Goal: Information Seeking & Learning: Learn about a topic

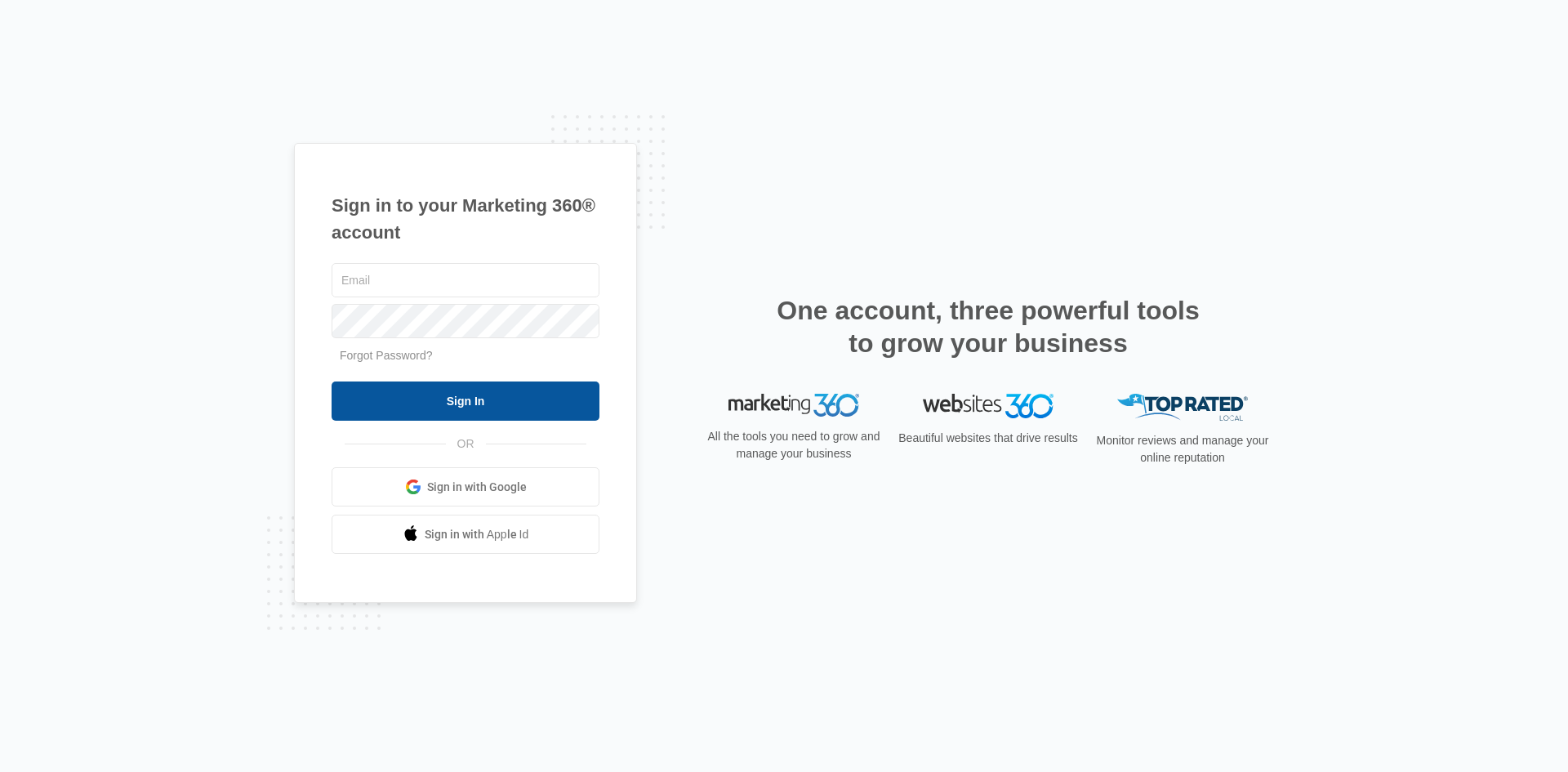
type input "[PERSON_NAME][EMAIL_ADDRESS][PERSON_NAME][DOMAIN_NAME]"
click at [468, 396] on input "Sign In" at bounding box center [466, 401] width 268 height 39
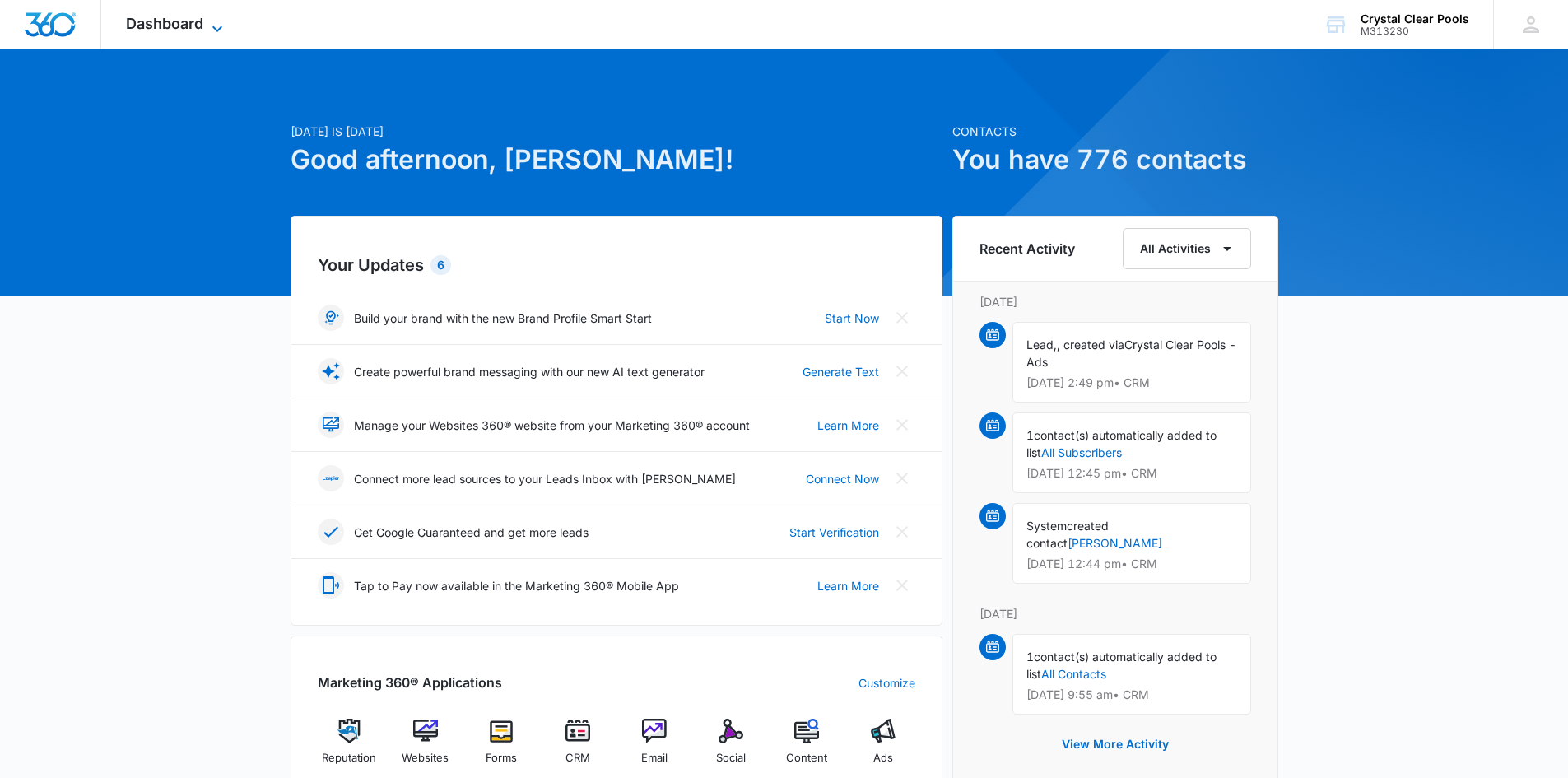
click at [215, 20] on icon at bounding box center [218, 29] width 20 height 20
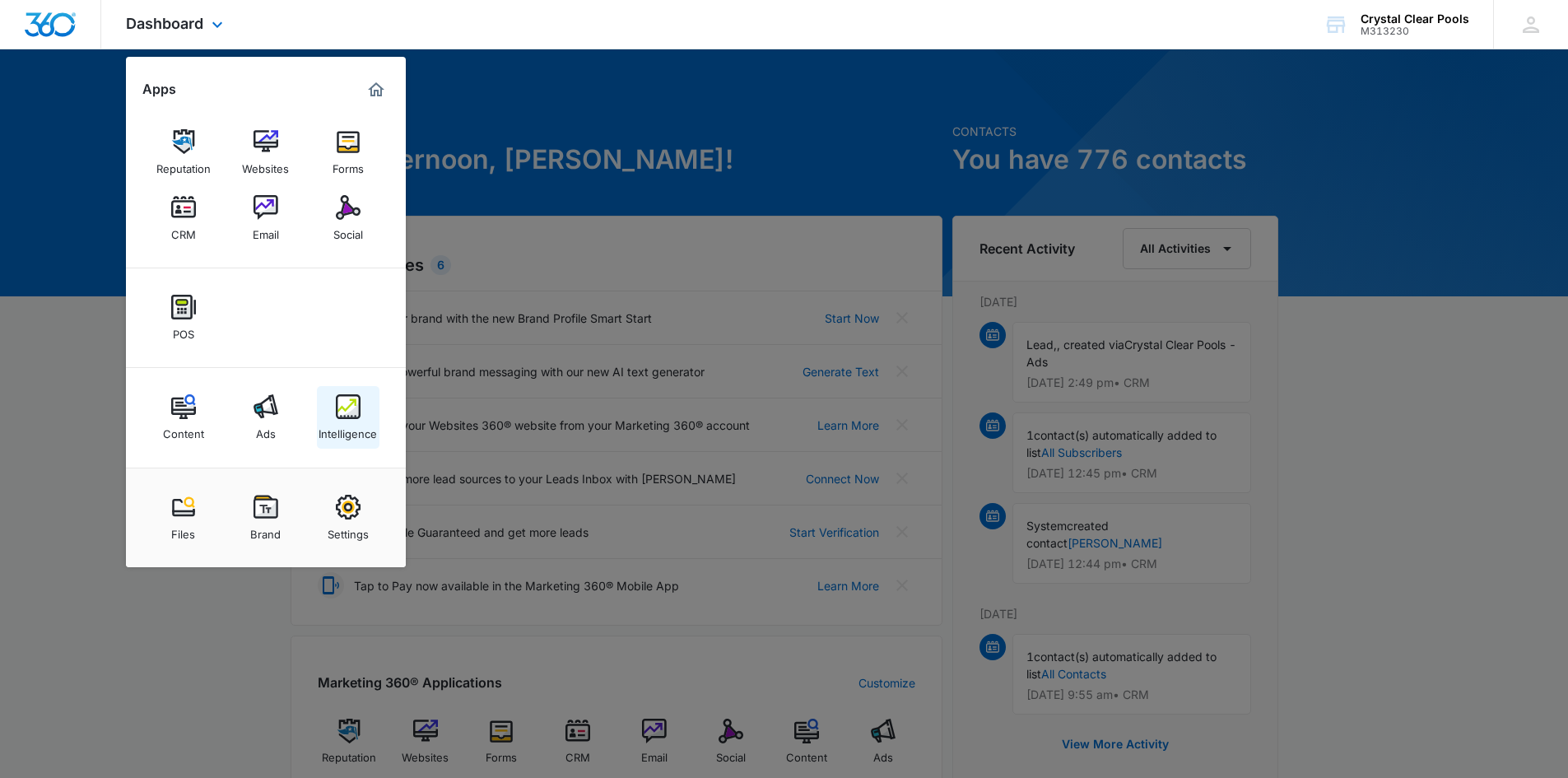
click at [360, 414] on img at bounding box center [349, 406] width 25 height 25
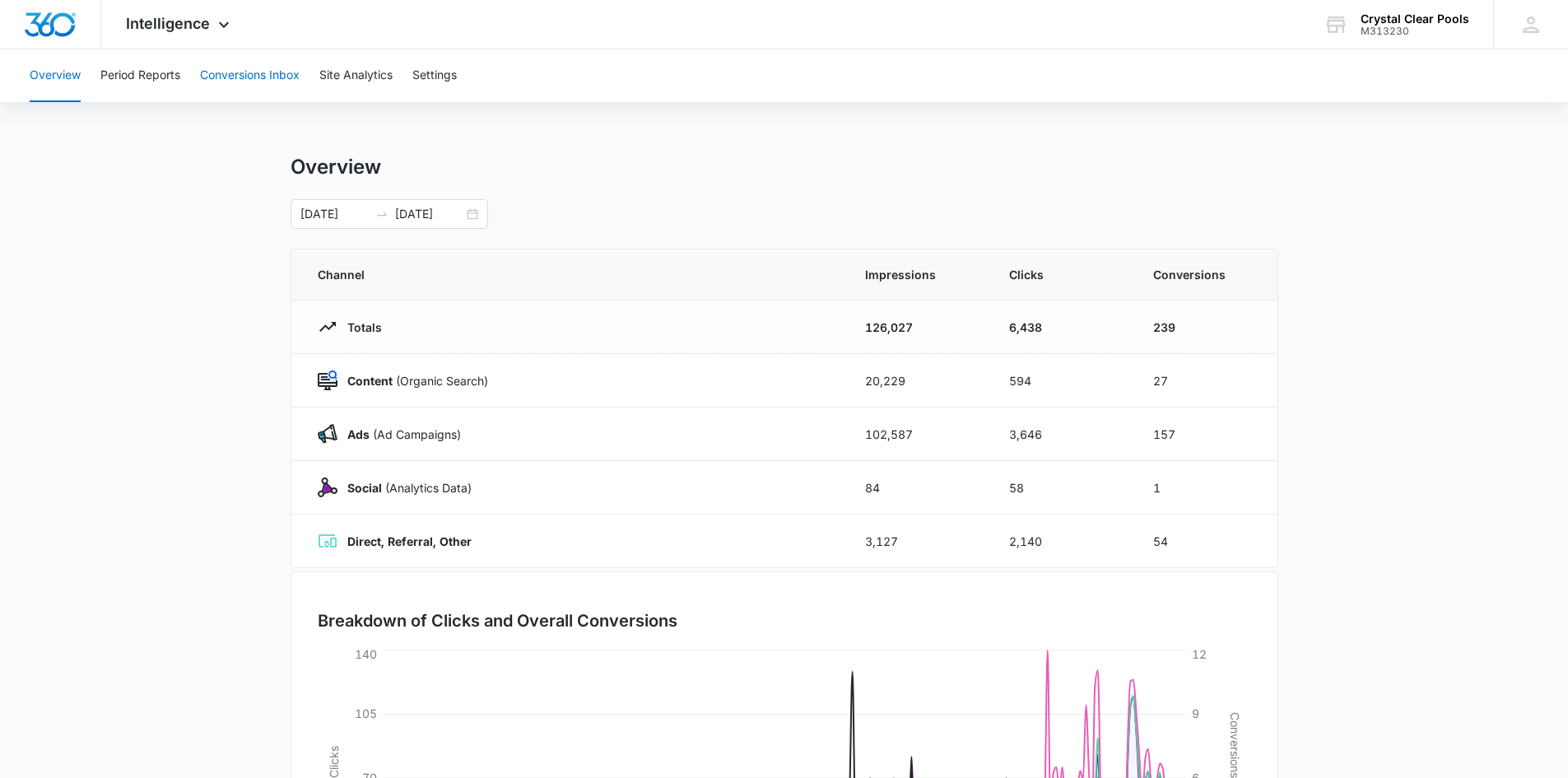
click at [251, 75] on button "Conversions Inbox" at bounding box center [250, 76] width 100 height 53
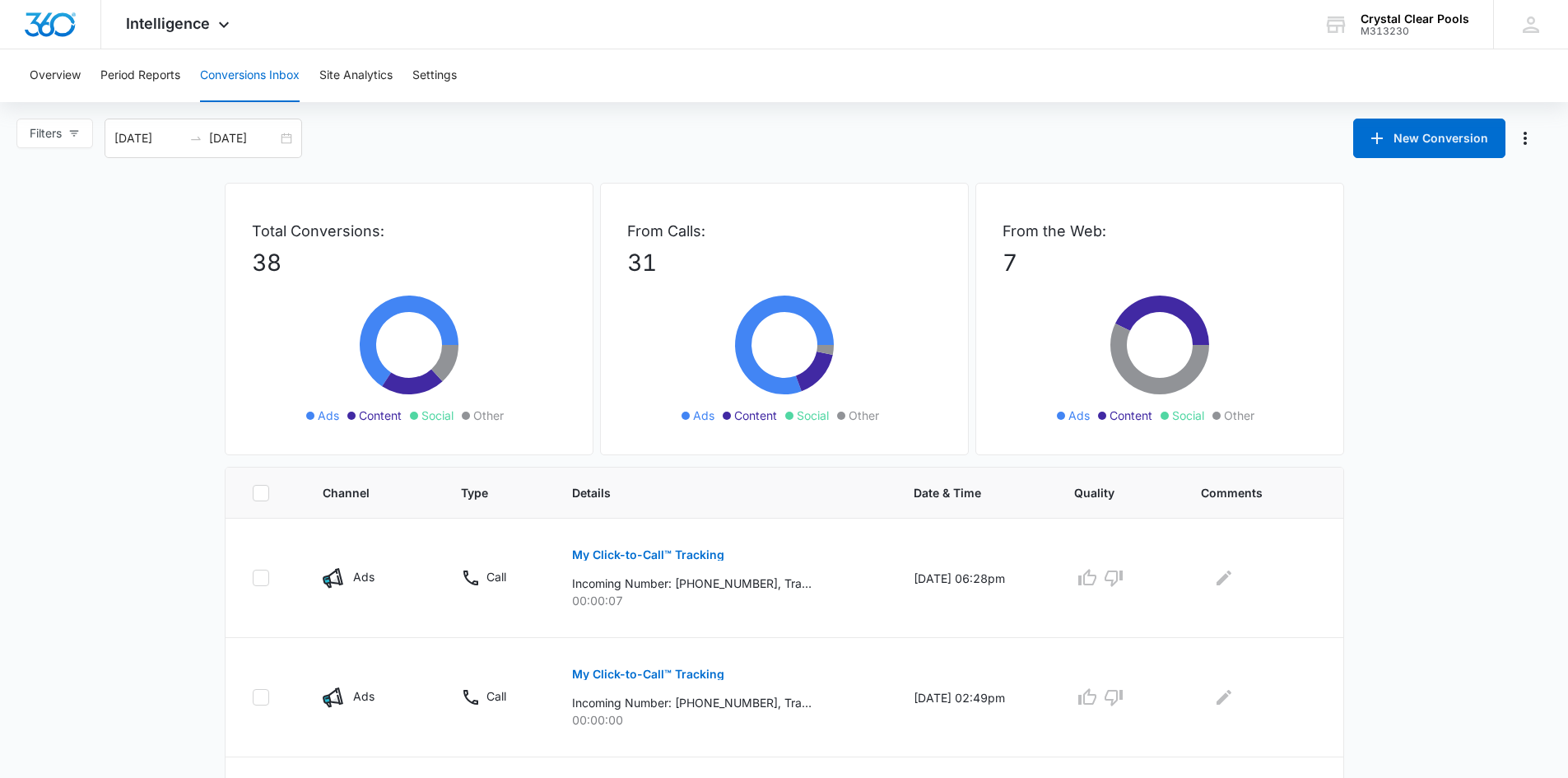
drag, startPoint x: 155, startPoint y: 234, endPoint x: 167, endPoint y: 206, distance: 30.5
click at [141, 82] on button "Period Reports" at bounding box center [140, 76] width 80 height 53
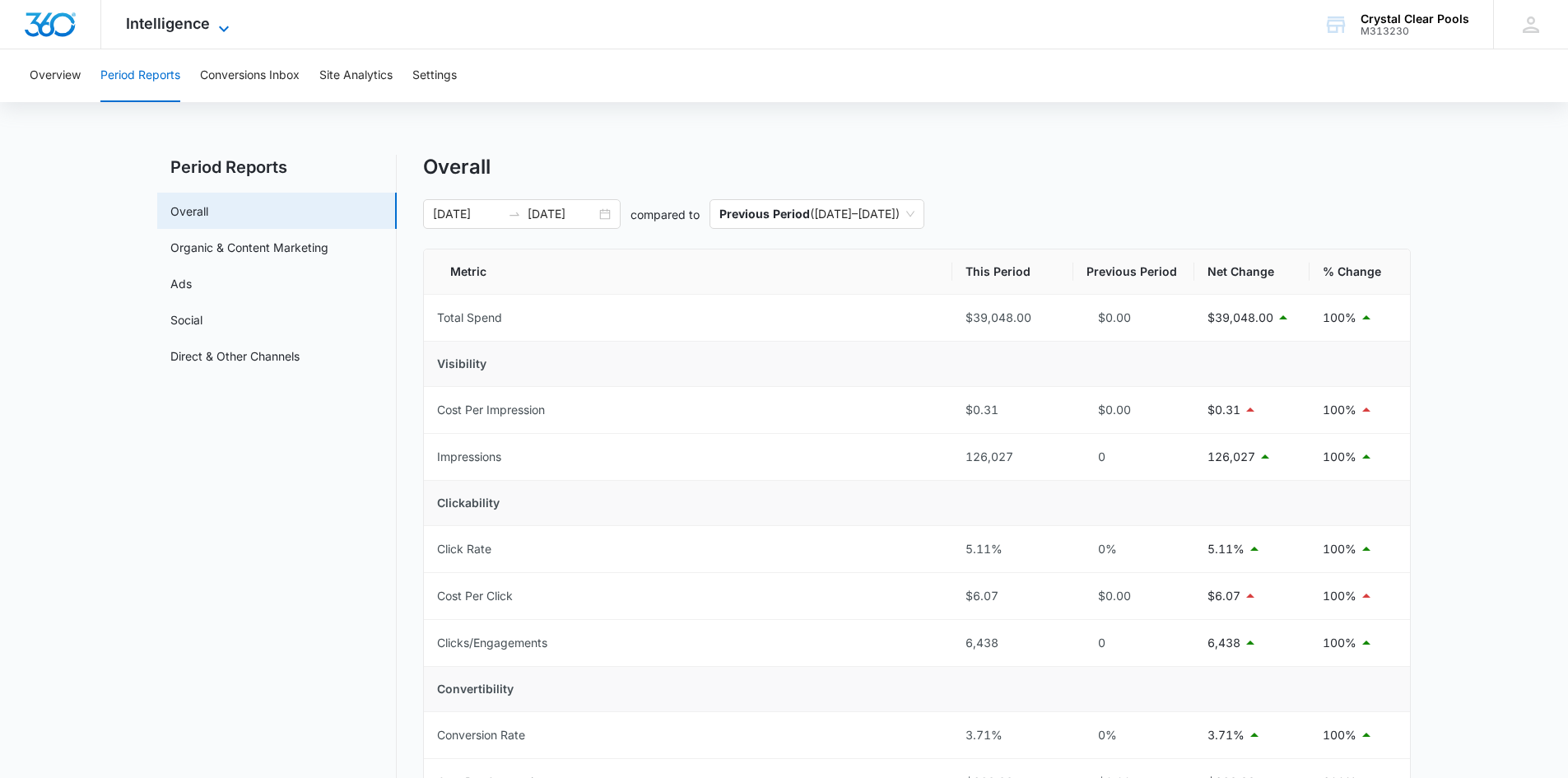
click at [227, 25] on icon at bounding box center [224, 29] width 20 height 20
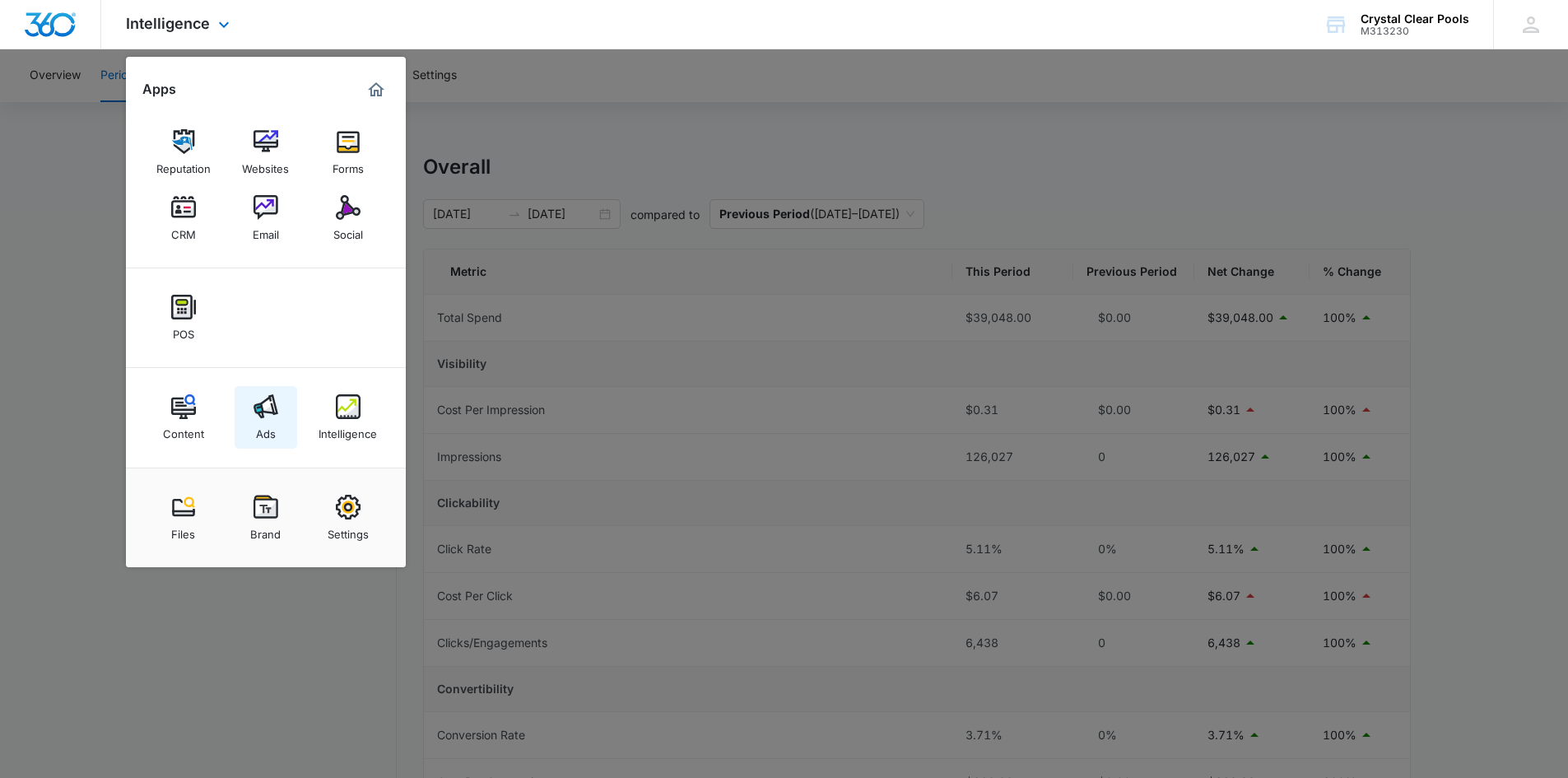
click at [250, 427] on link "Ads" at bounding box center [266, 417] width 63 height 63
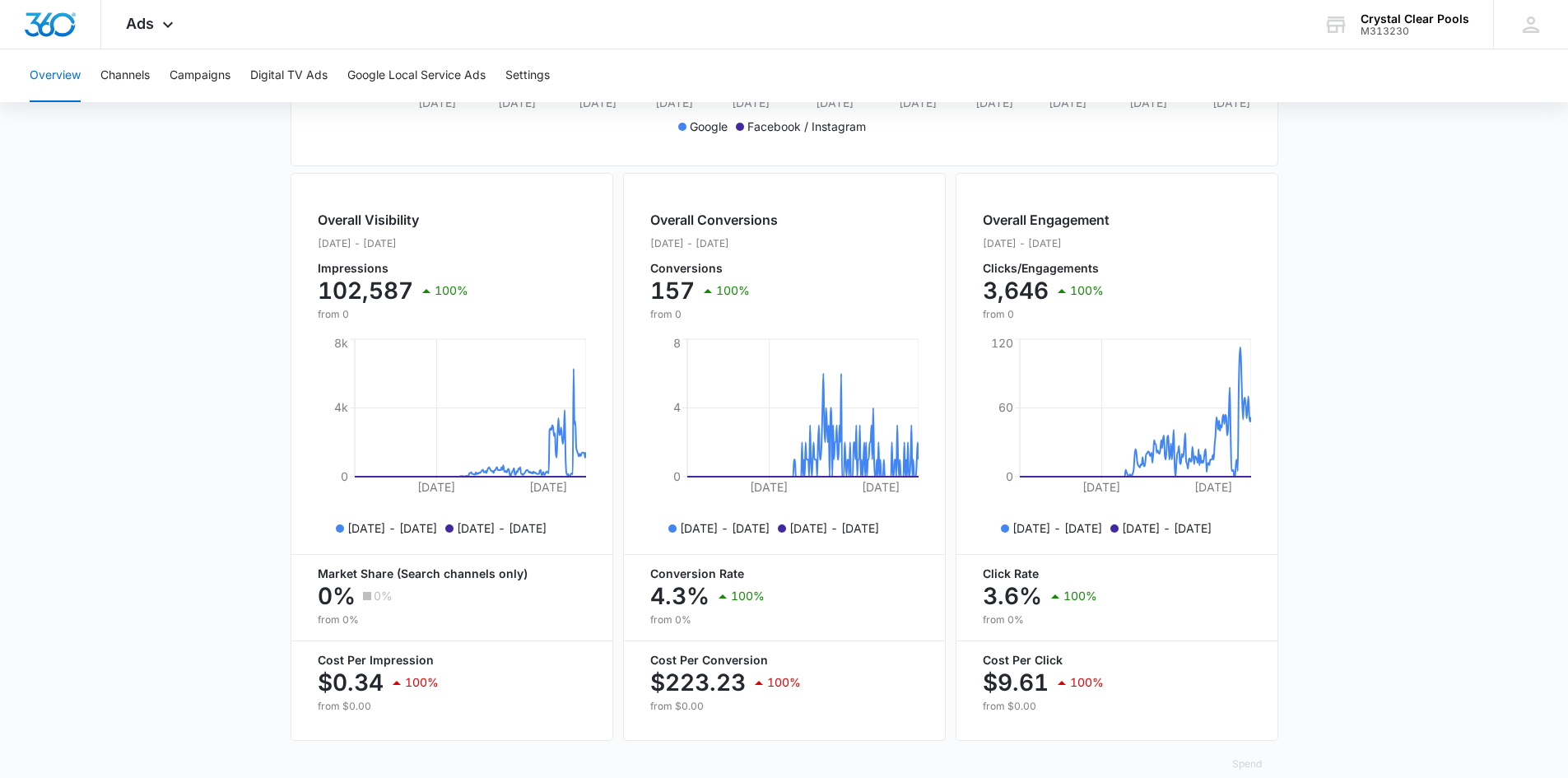
scroll to position [571, 0]
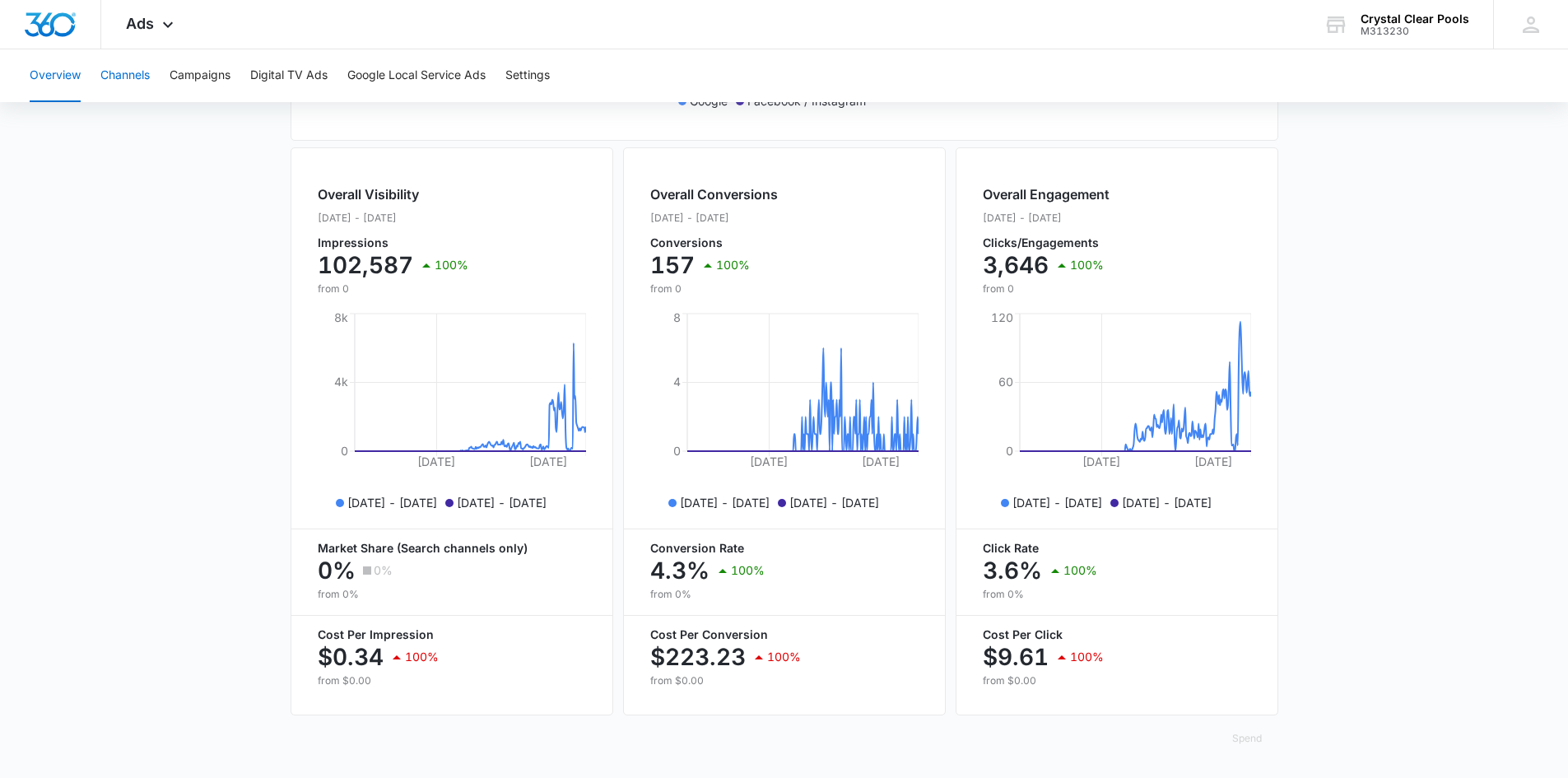
click at [138, 68] on button "Channels" at bounding box center [125, 76] width 49 height 53
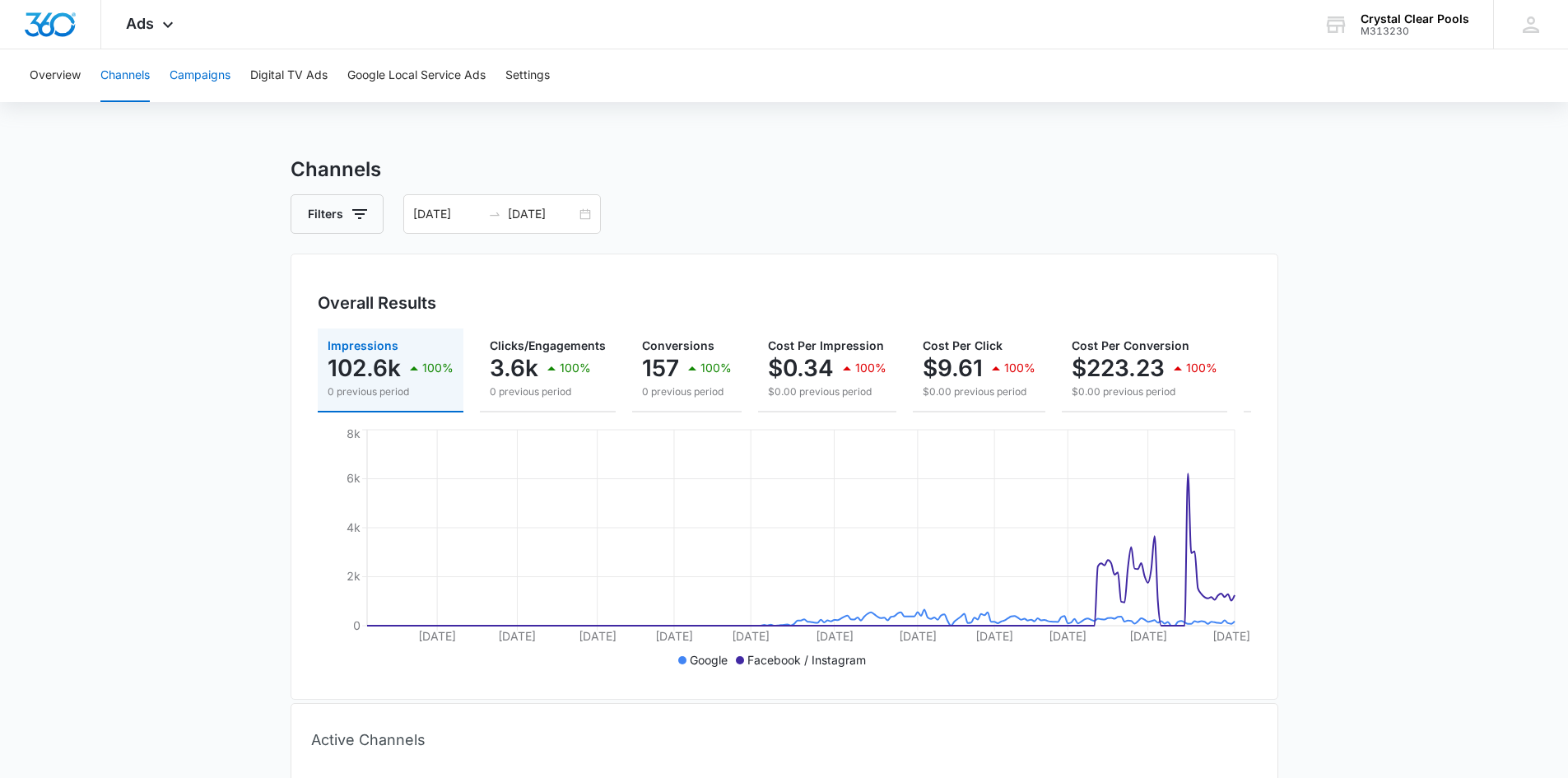
click at [203, 74] on button "Campaigns" at bounding box center [200, 76] width 61 height 53
click at [283, 73] on button "Digital TV Ads" at bounding box center [289, 76] width 77 height 53
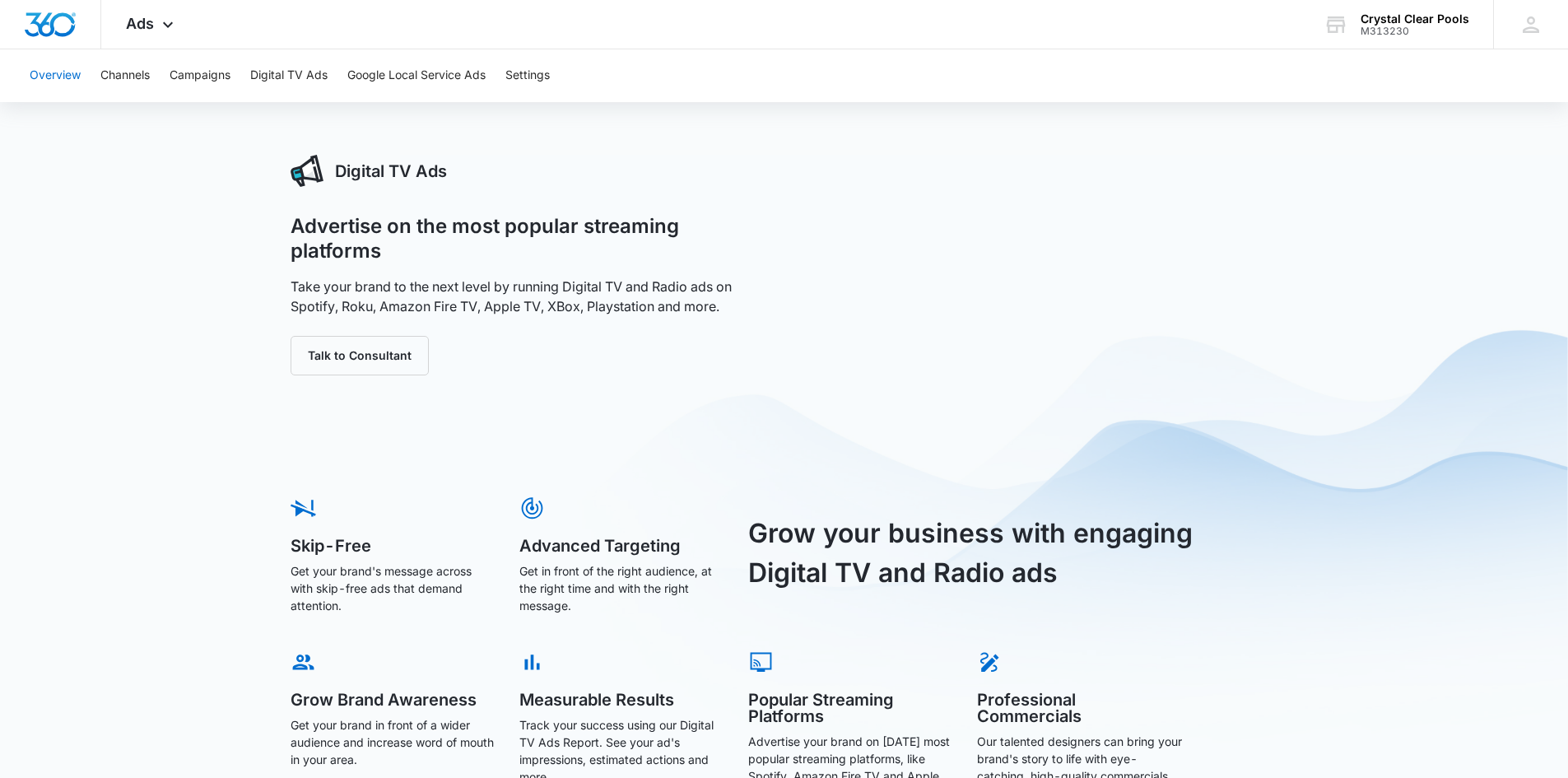
click at [77, 75] on button "Overview" at bounding box center [55, 76] width 51 height 53
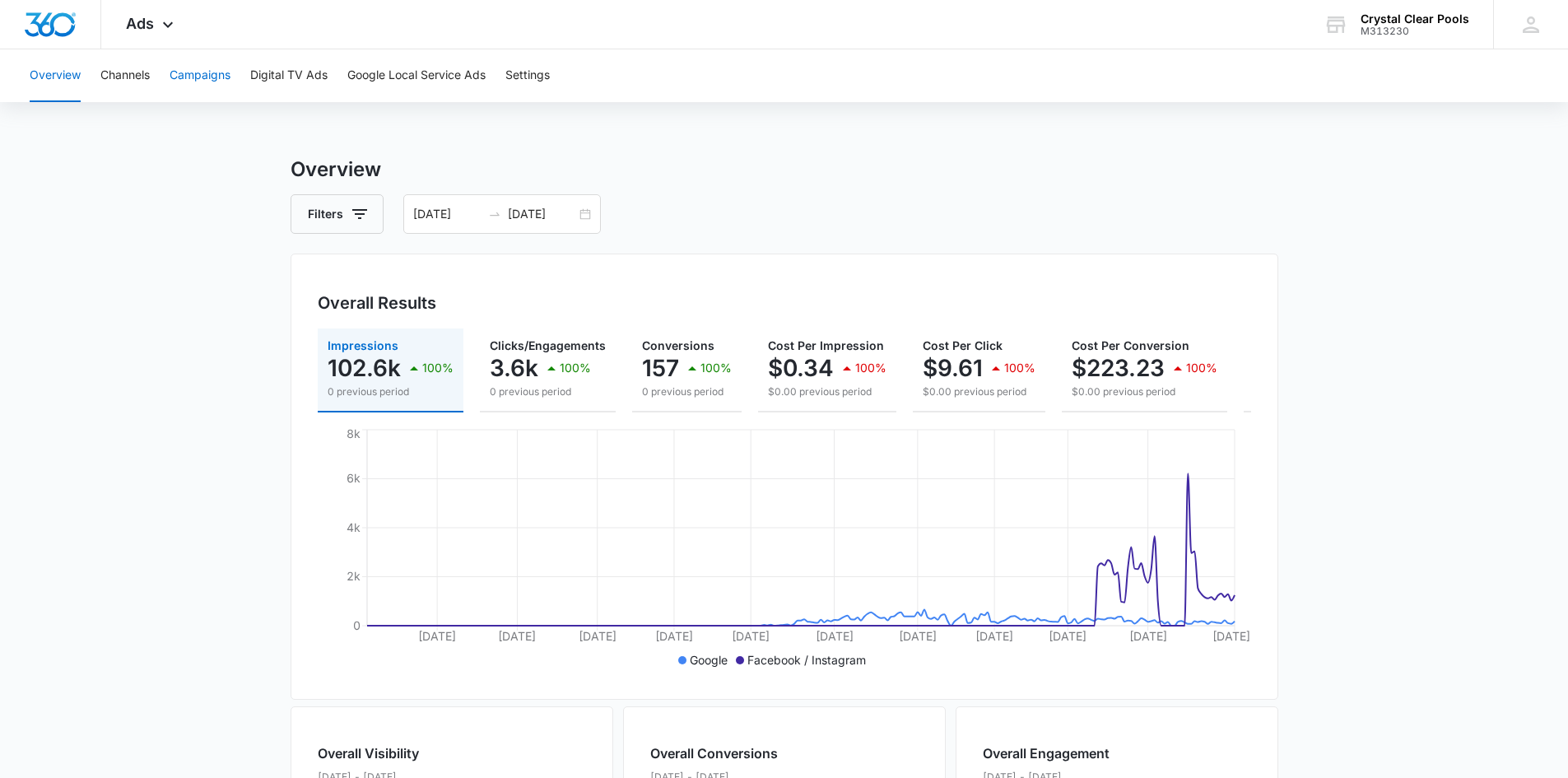
click at [204, 73] on button "Campaigns" at bounding box center [200, 76] width 61 height 53
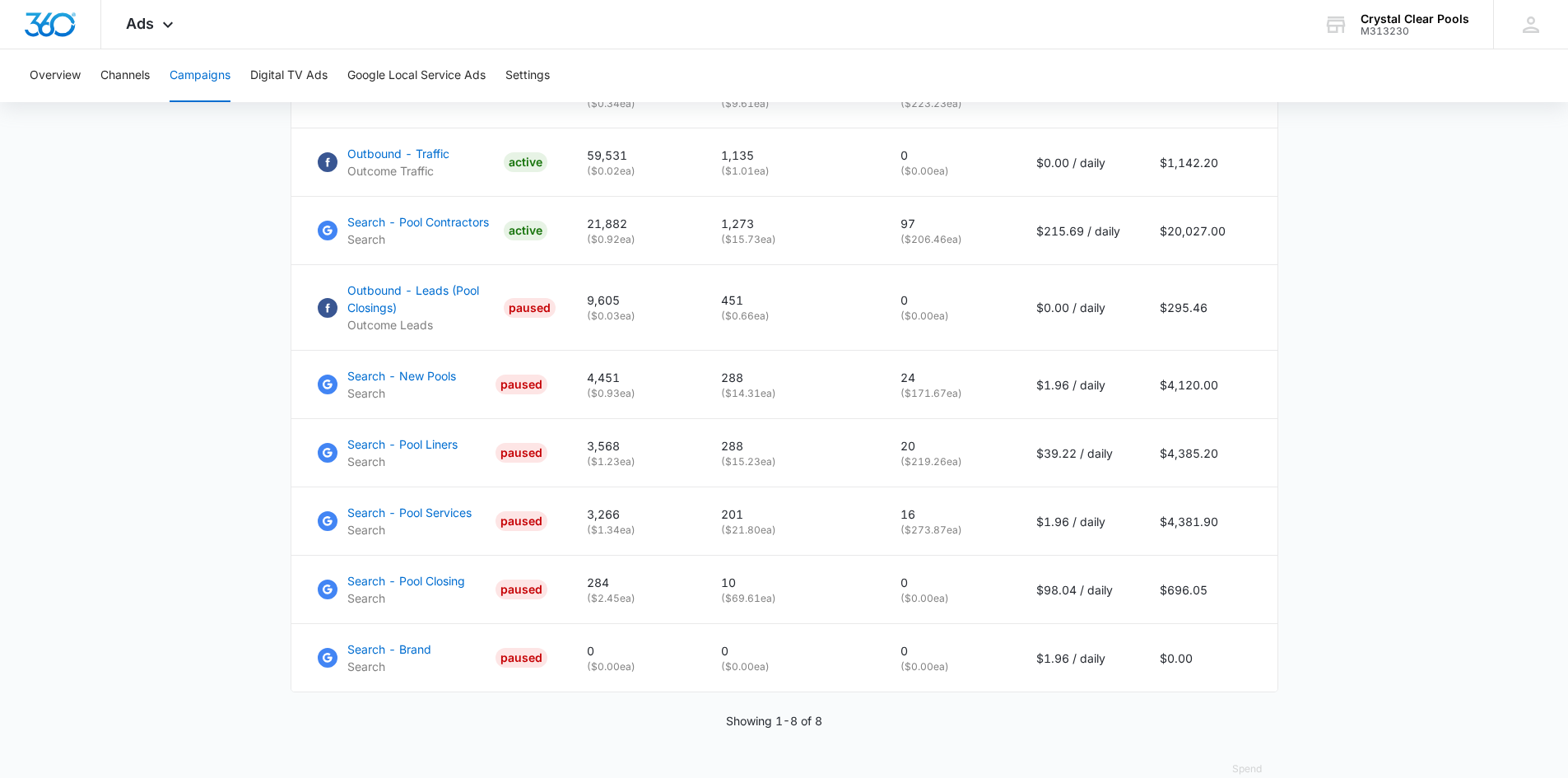
scroll to position [753, 0]
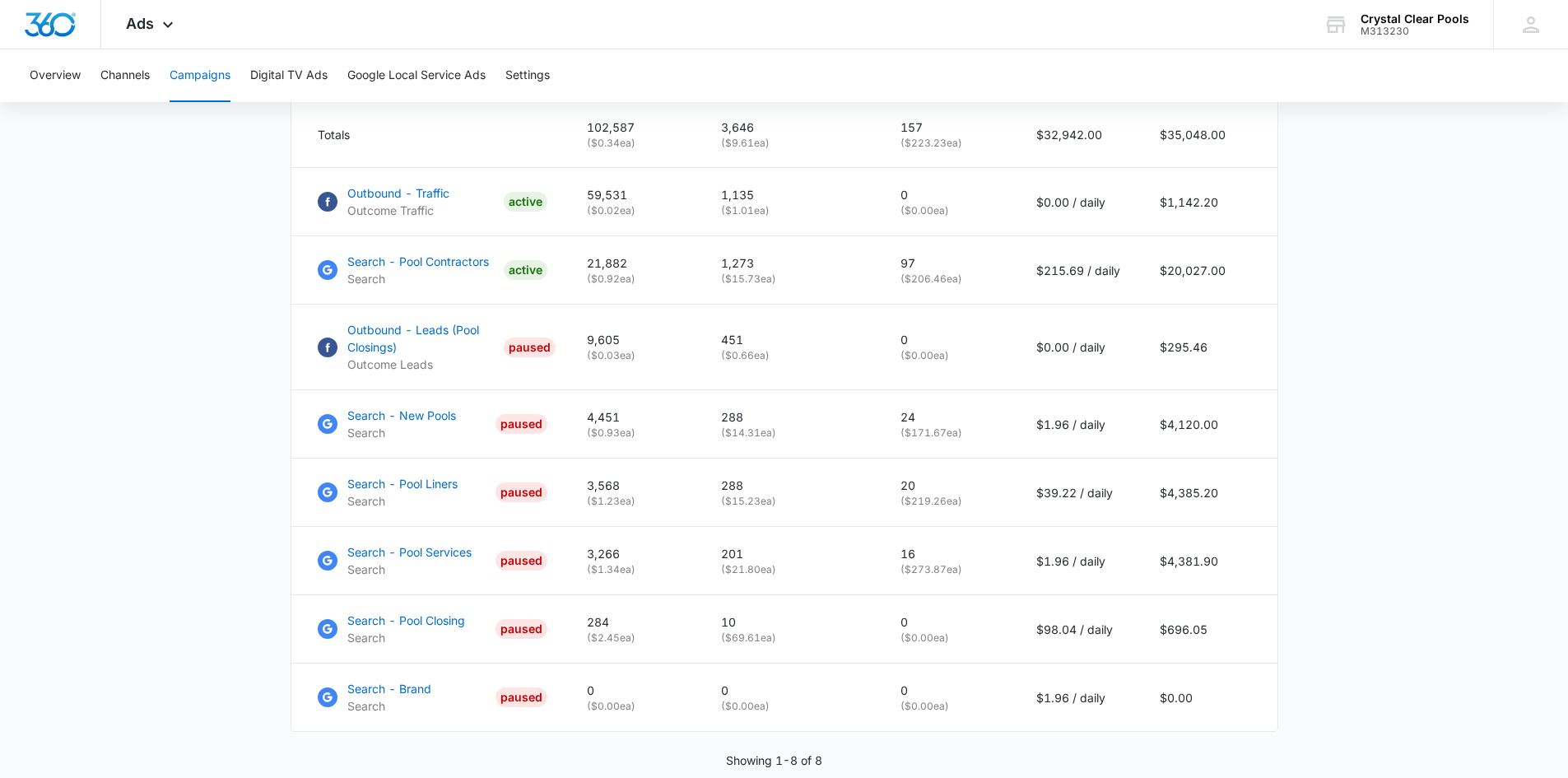
click at [200, 279] on main "Campaigns Filters 01/01/2025 09/18/2025 Overall Results Impressions 102.6k 100%…" at bounding box center [784, 124] width 1568 height 1446
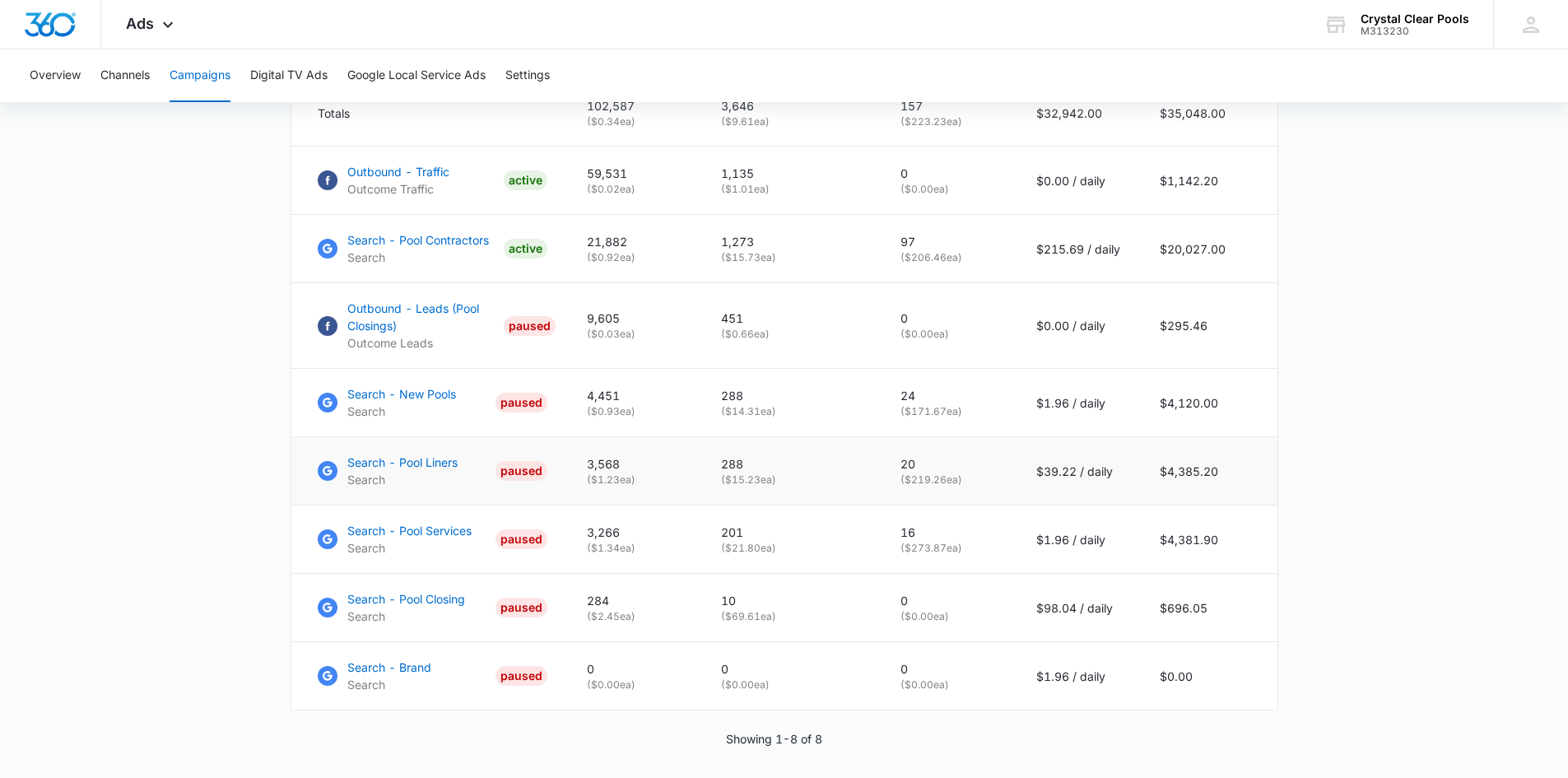
scroll to position [836, 0]
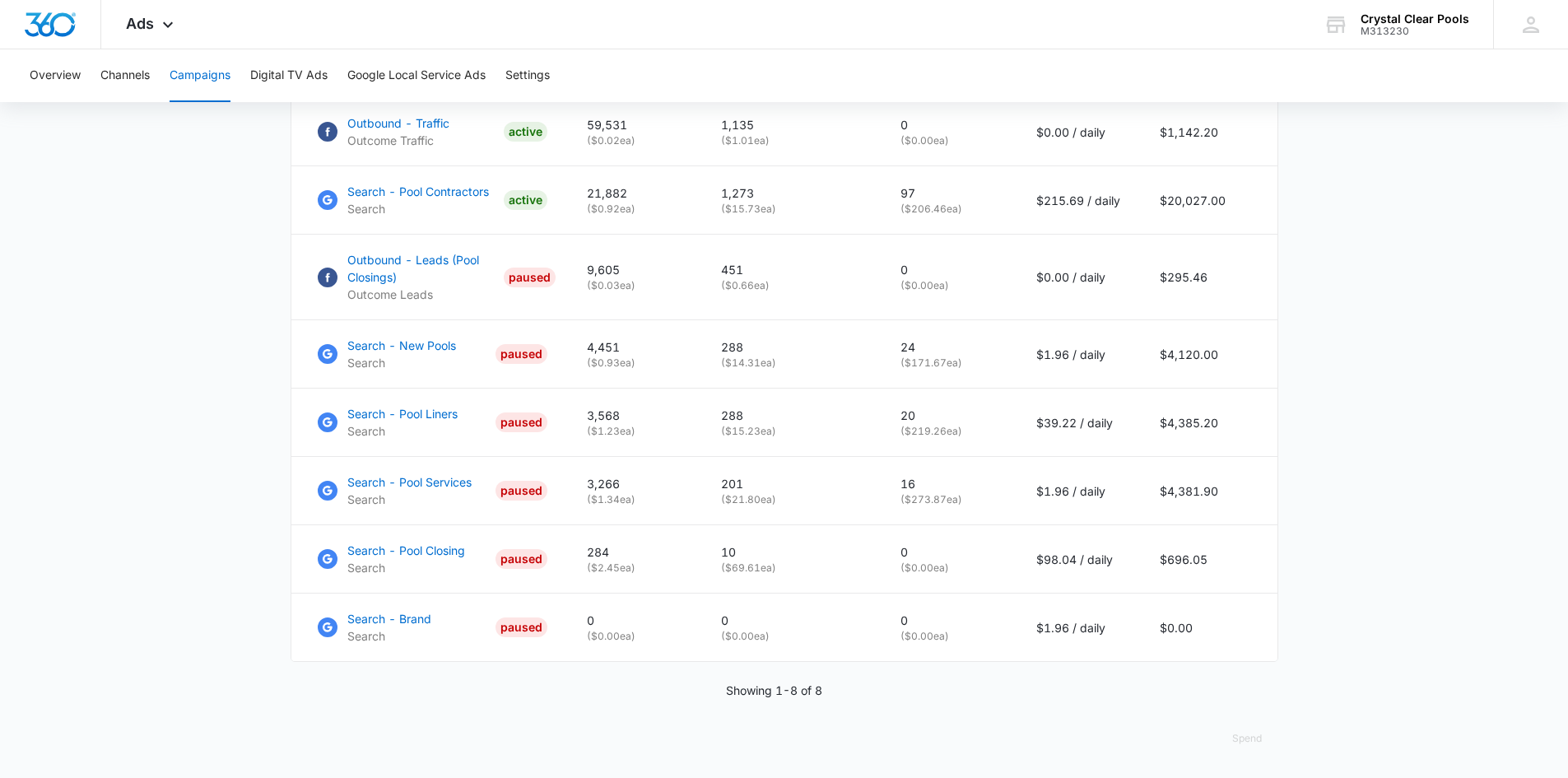
click at [1404, 302] on main "Campaigns Filters 01/01/2025 09/18/2025 Overall Results Impressions 102.6k 100%…" at bounding box center [784, 54] width 1568 height 1446
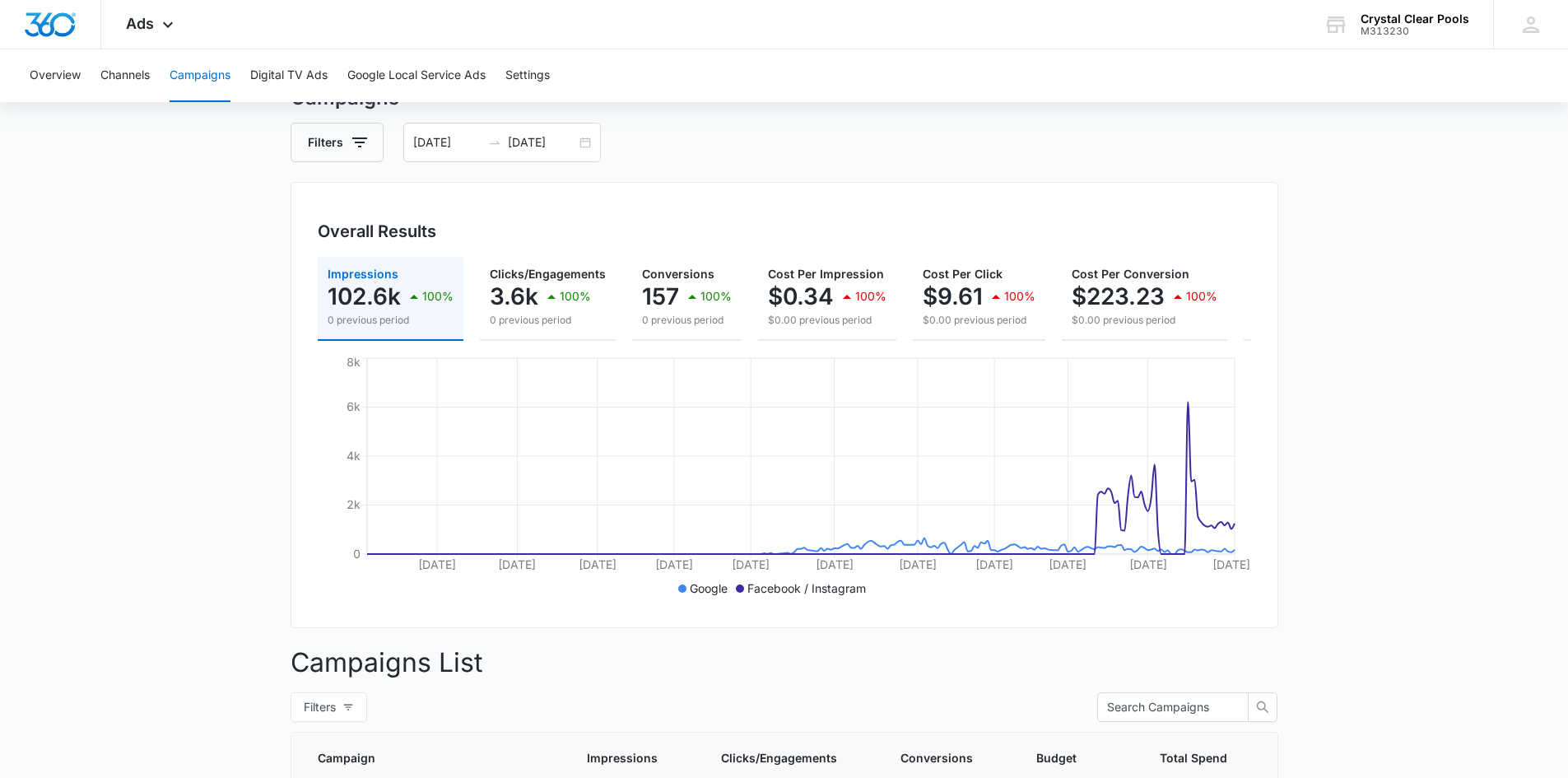
scroll to position [0, 0]
